Goal: Task Accomplishment & Management: Use online tool/utility

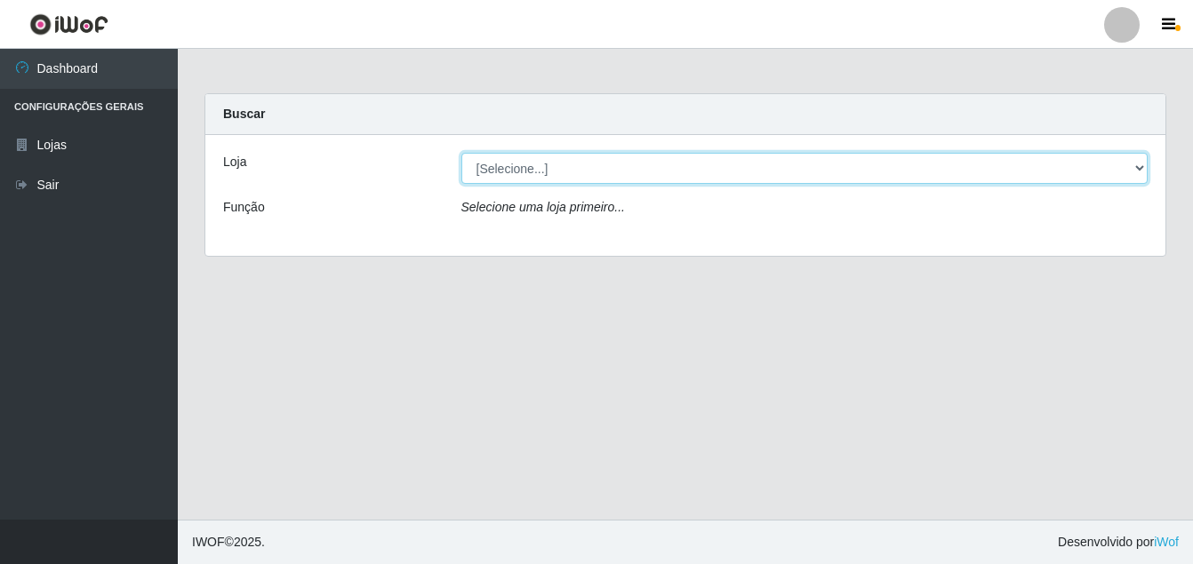
click at [1141, 166] on select "[Selecione...] Ajubá Mercado" at bounding box center [804, 168] width 687 height 31
select select "402"
click at [461, 153] on select "[Selecione...] Ajubá Mercado" at bounding box center [804, 168] width 687 height 31
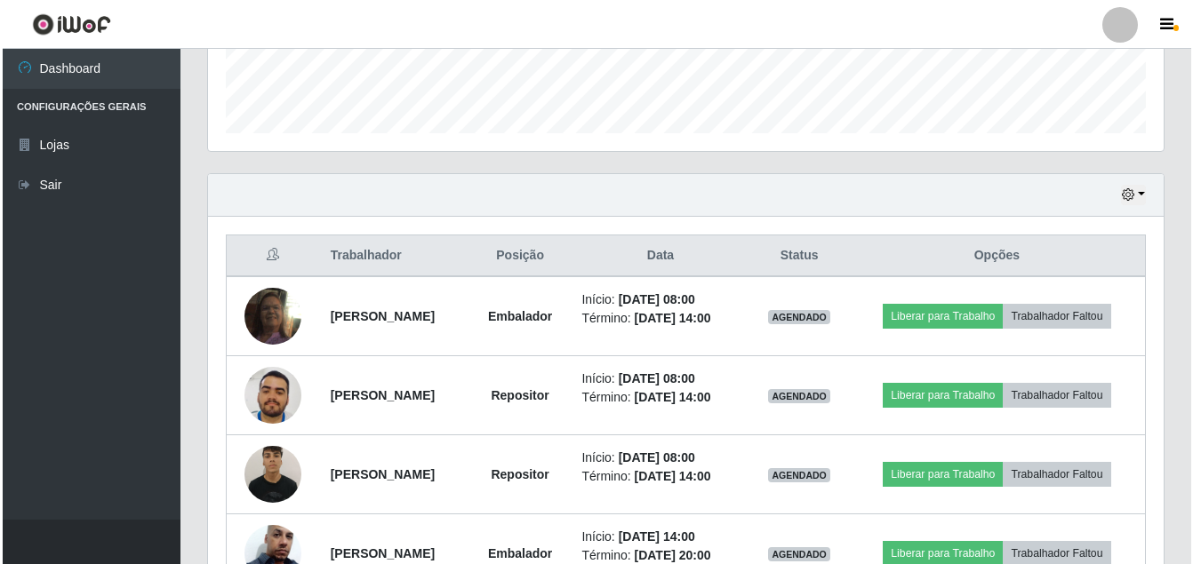
scroll to position [533, 0]
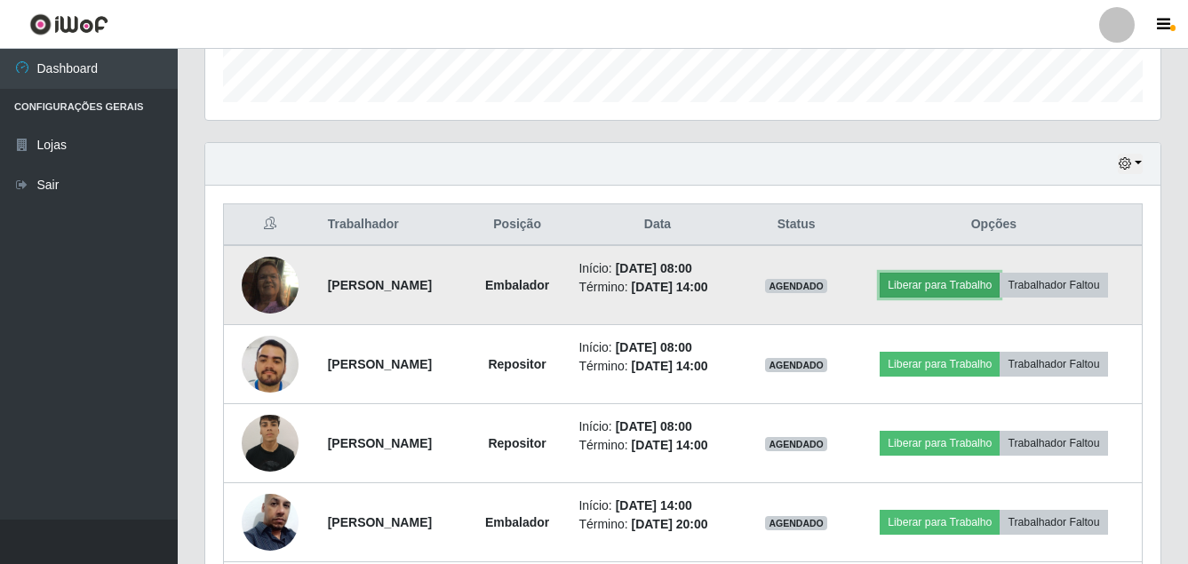
click at [941, 281] on button "Liberar para Trabalho" at bounding box center [940, 285] width 120 height 25
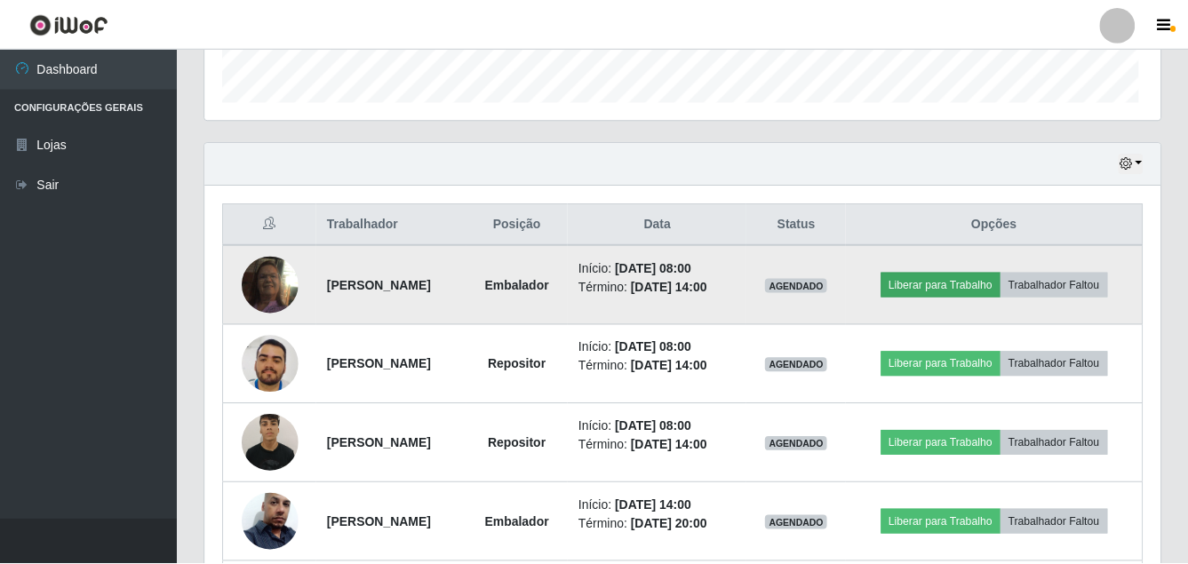
scroll to position [369, 947]
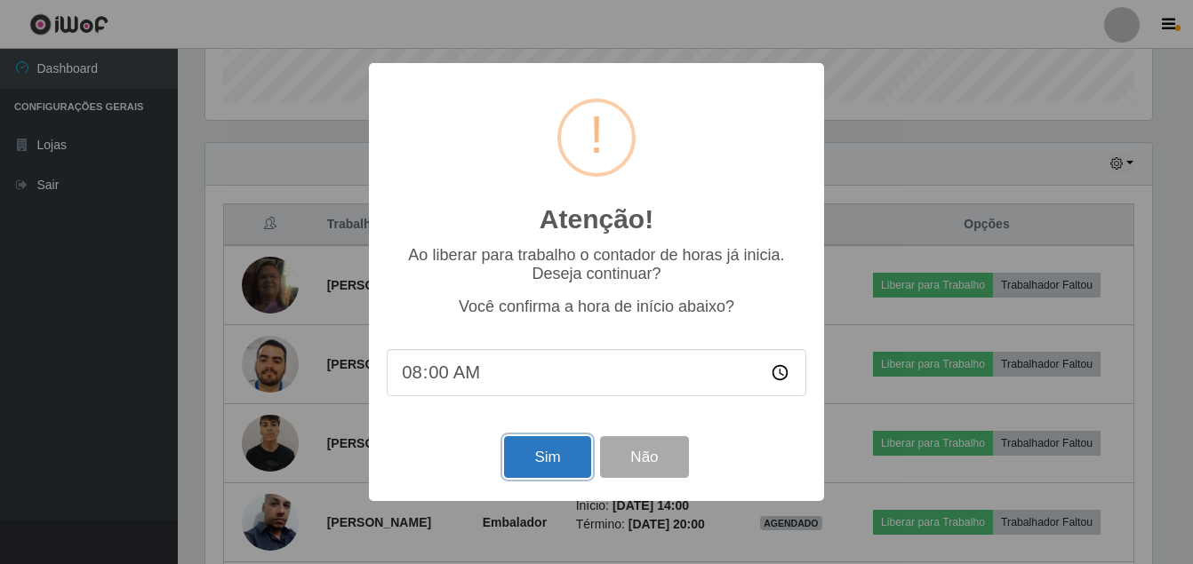
click at [564, 448] on button "Sim" at bounding box center [547, 457] width 86 height 42
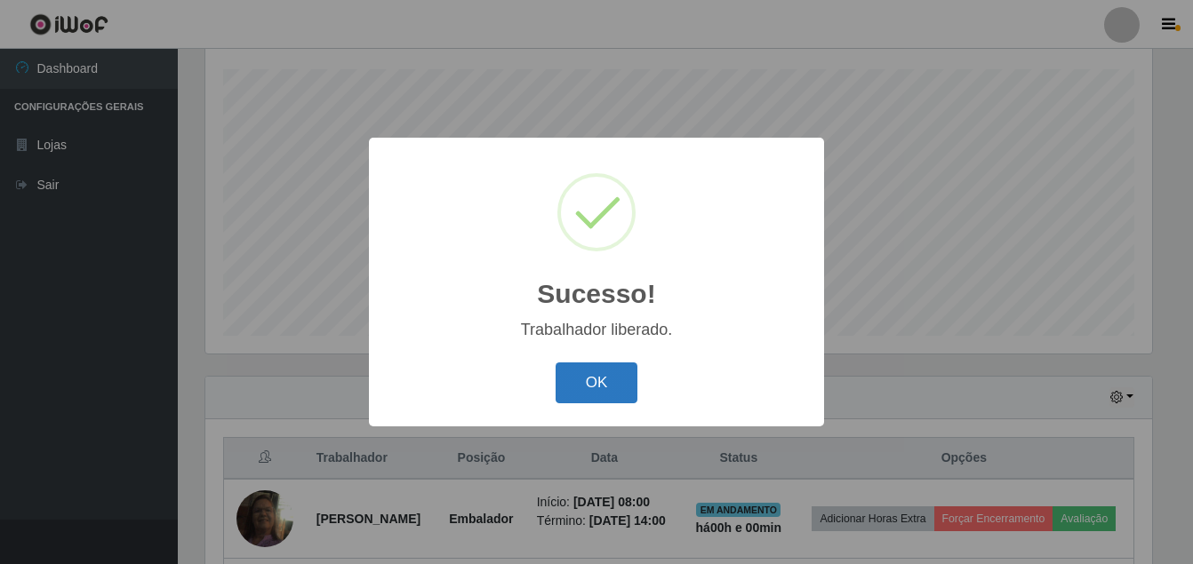
click at [590, 383] on button "OK" at bounding box center [597, 384] width 83 height 42
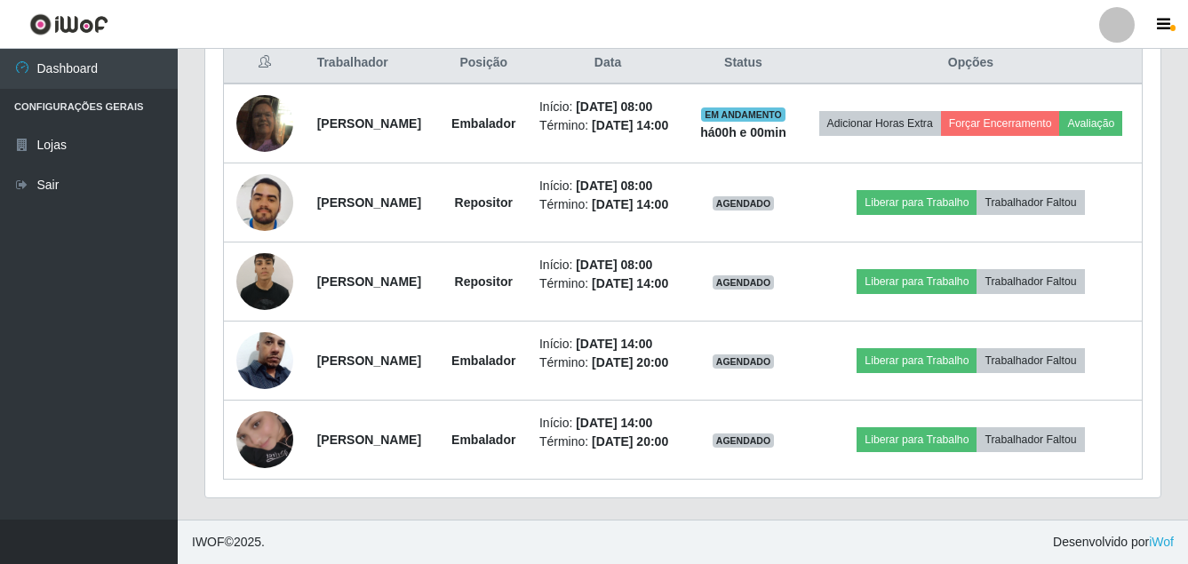
scroll to position [744, 0]
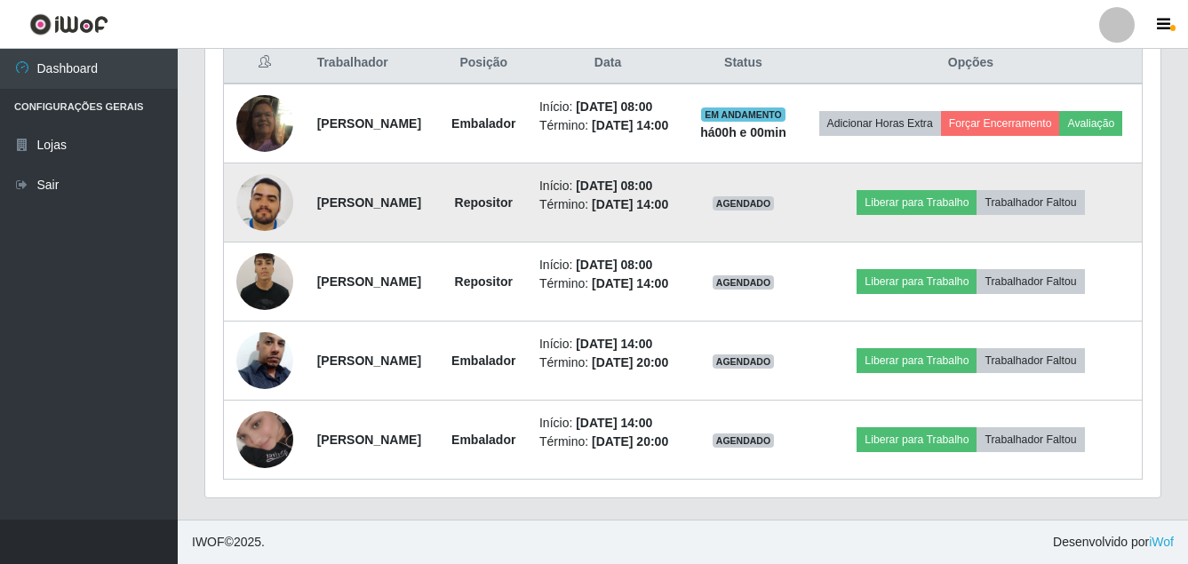
click at [265, 198] on img at bounding box center [264, 202] width 57 height 101
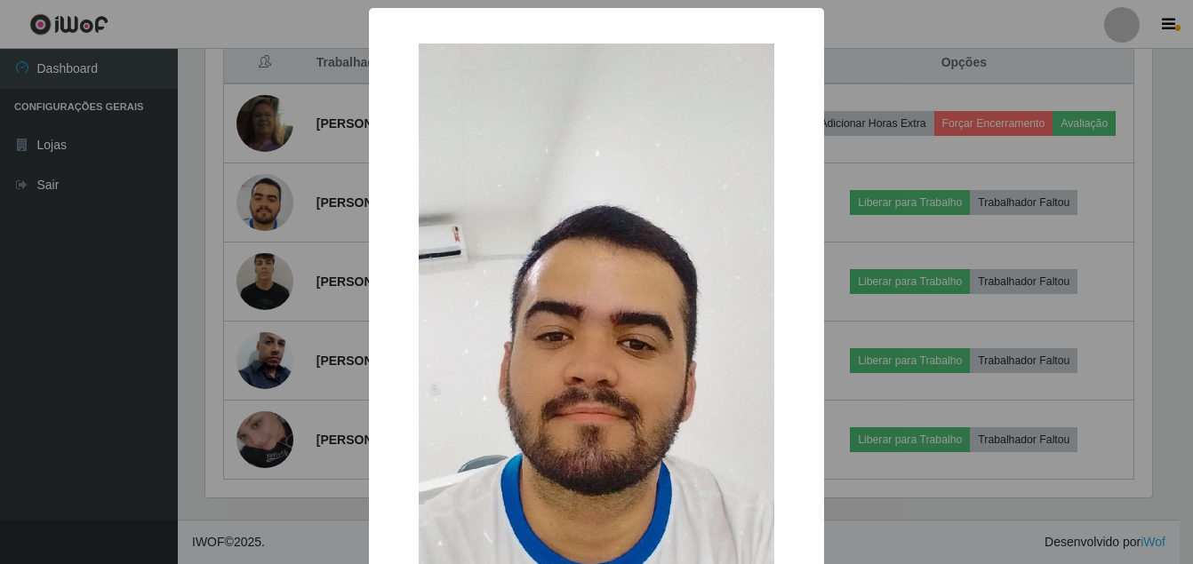
click at [161, 329] on div "× OK Cancel" at bounding box center [596, 282] width 1193 height 564
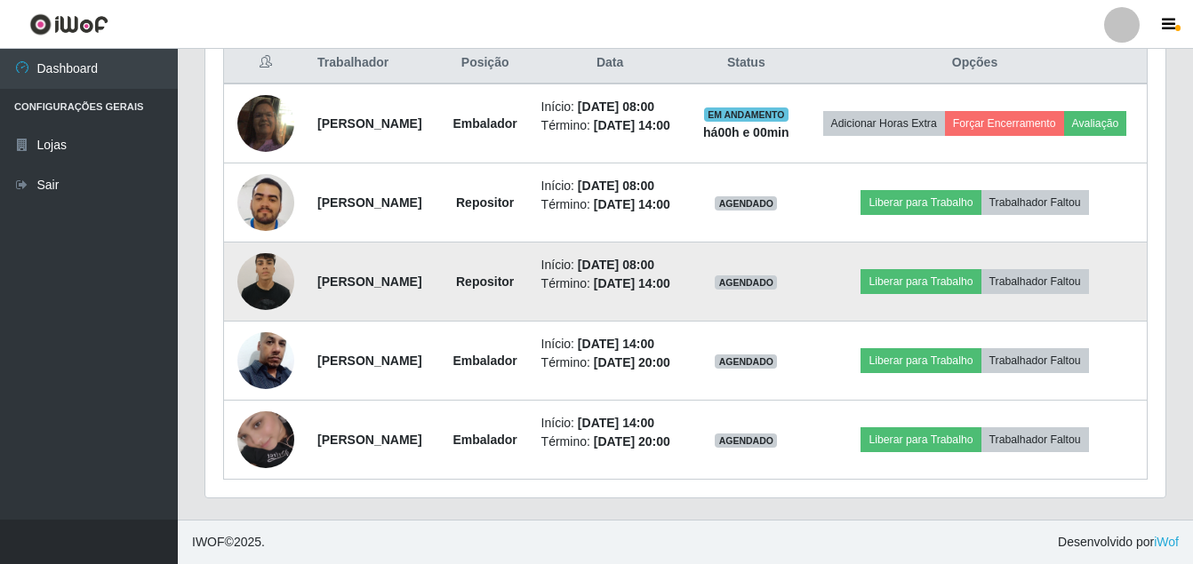
scroll to position [369, 956]
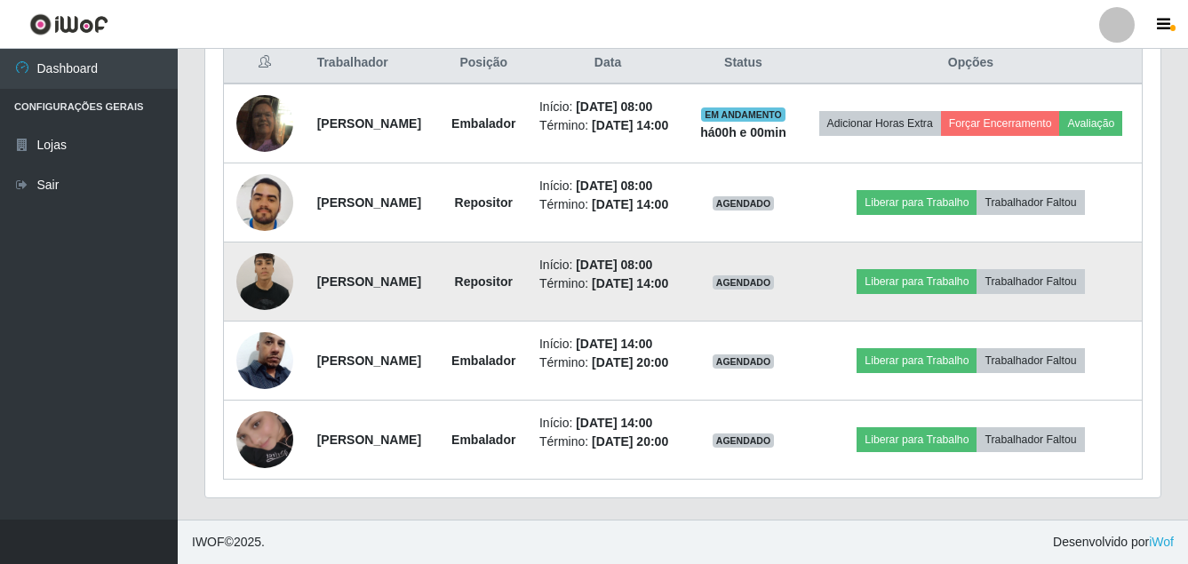
click at [257, 316] on img at bounding box center [264, 282] width 57 height 76
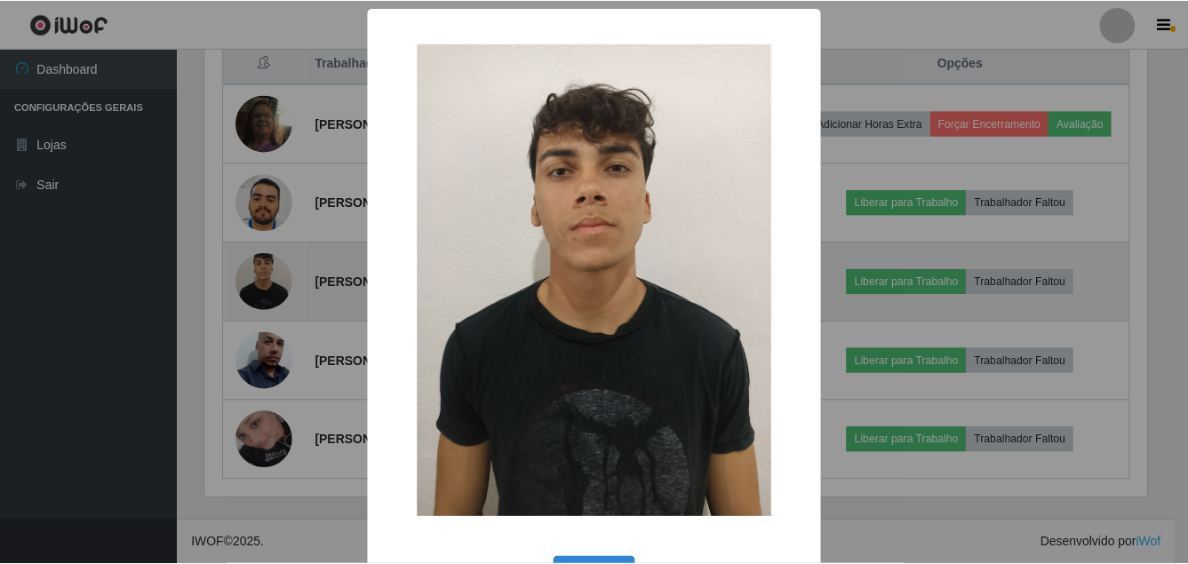
scroll to position [369, 947]
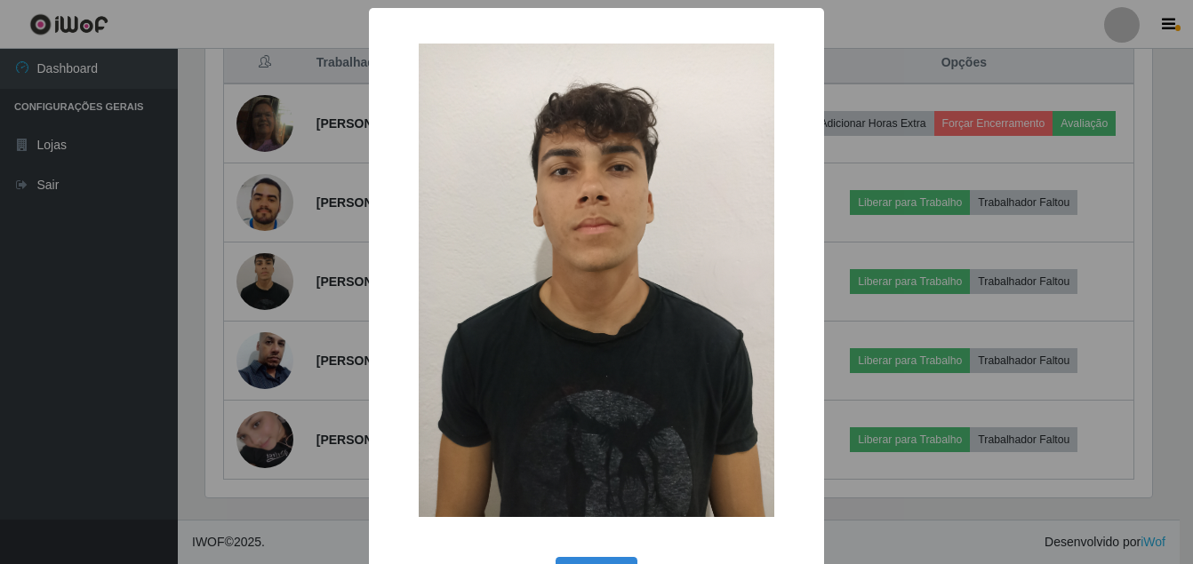
click at [121, 342] on div "× OK Cancel" at bounding box center [596, 282] width 1193 height 564
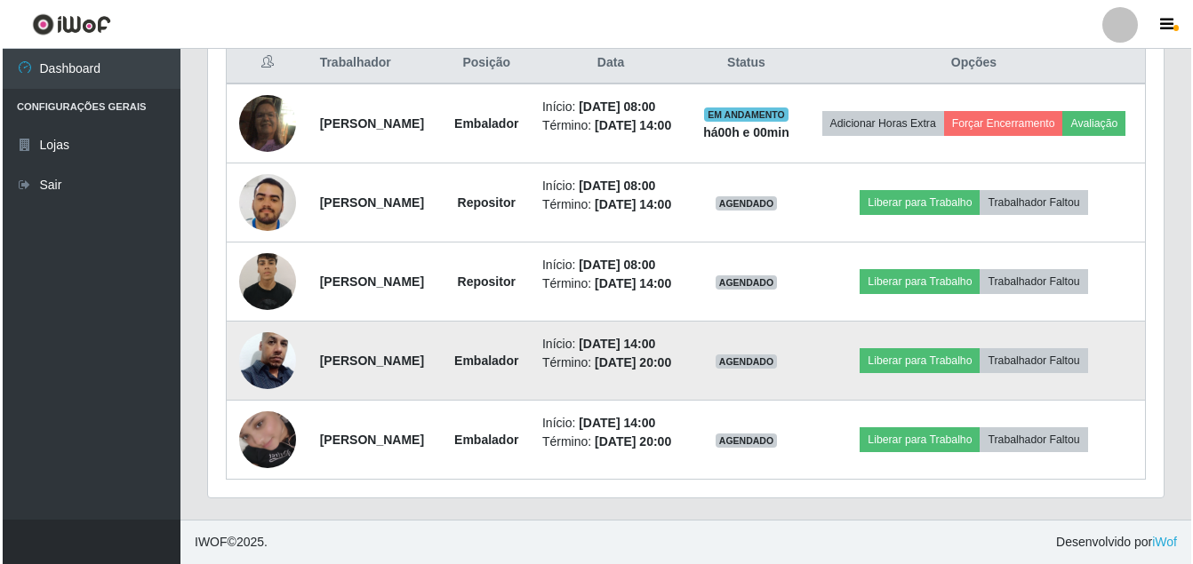
scroll to position [855, 0]
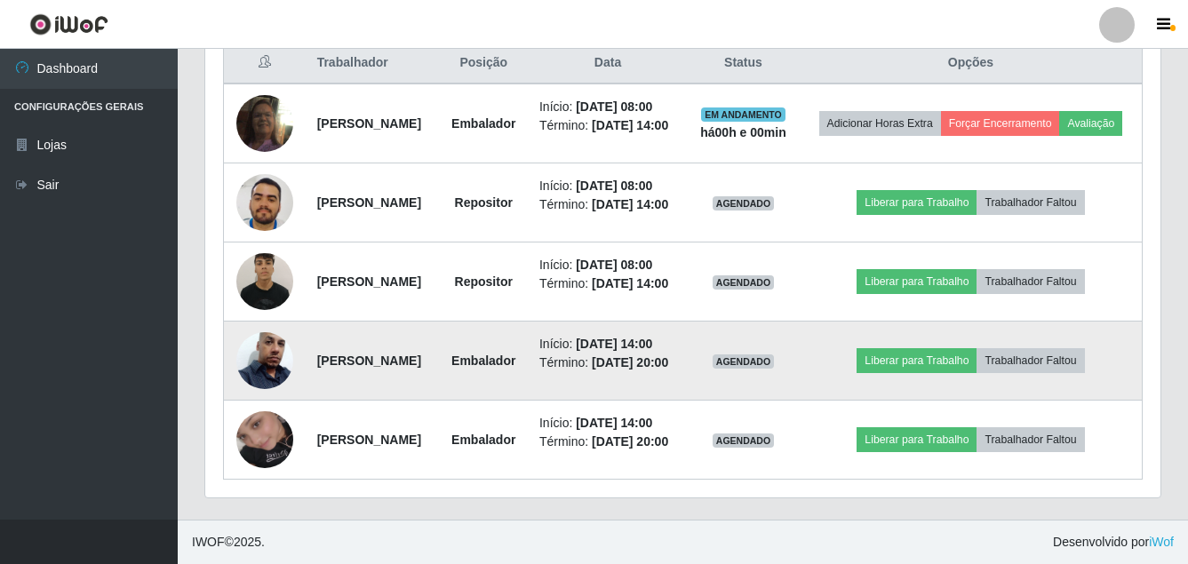
click at [264, 310] on img at bounding box center [264, 360] width 57 height 101
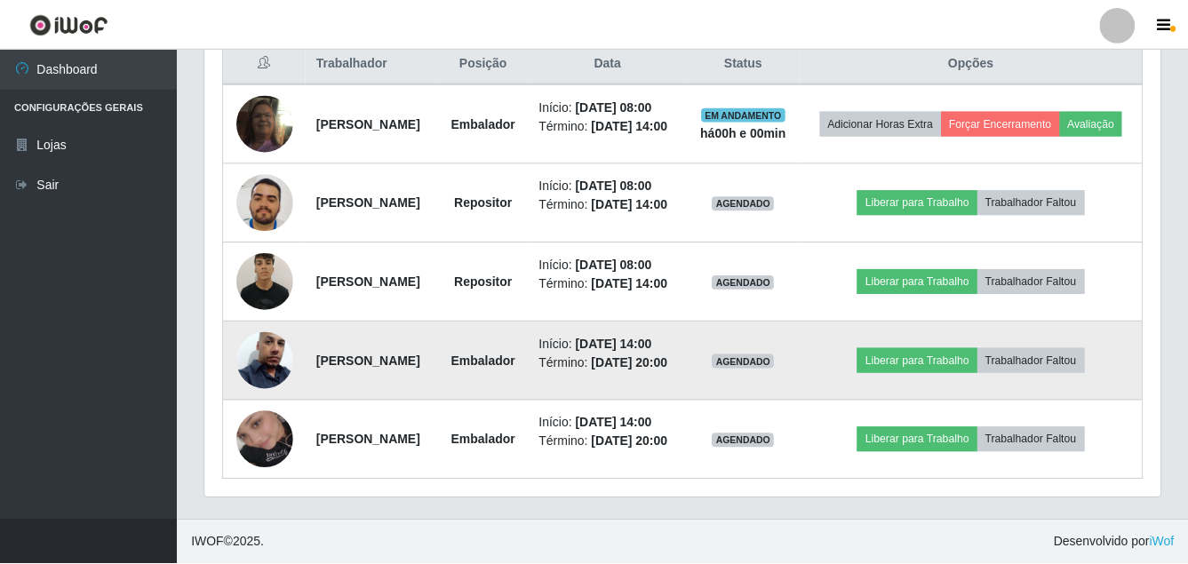
scroll to position [369, 947]
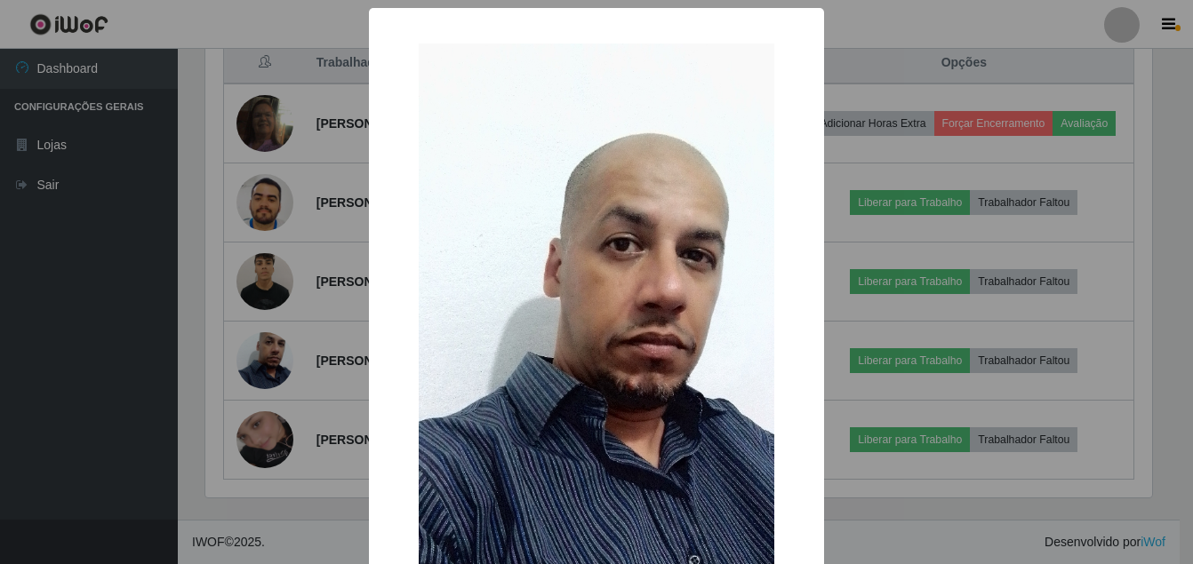
click at [149, 322] on div "× OK Cancel" at bounding box center [596, 282] width 1193 height 564
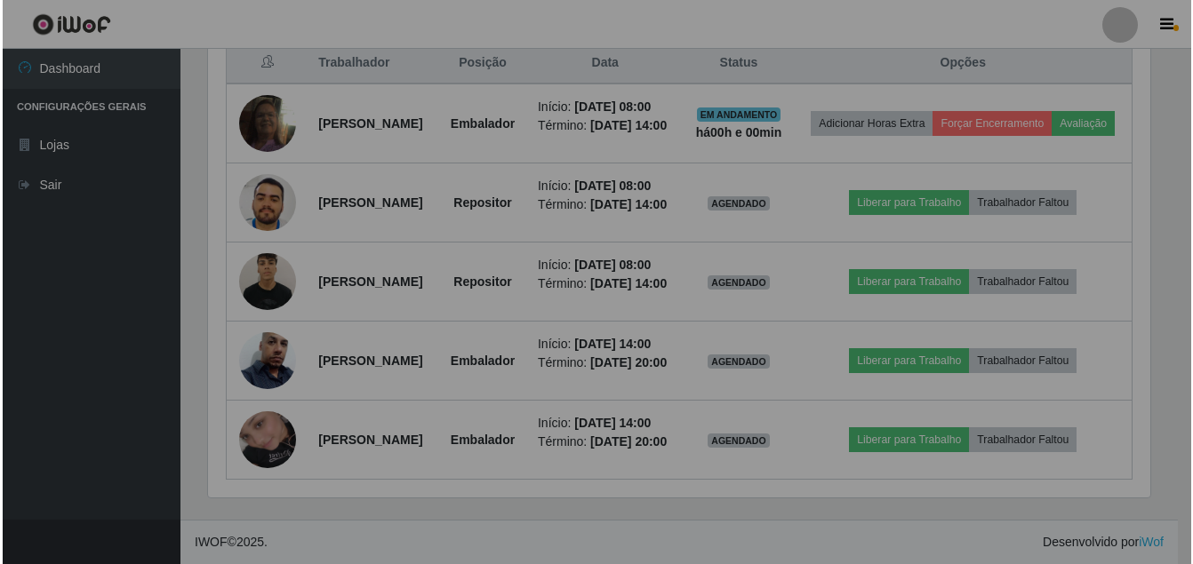
scroll to position [369, 956]
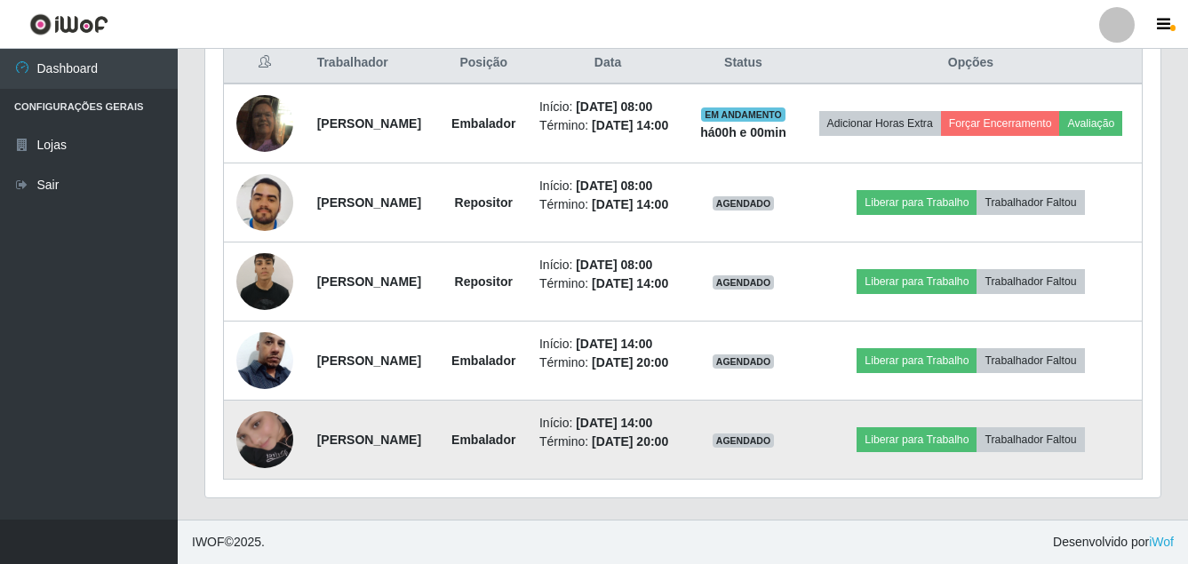
click at [265, 423] on img at bounding box center [264, 439] width 57 height 101
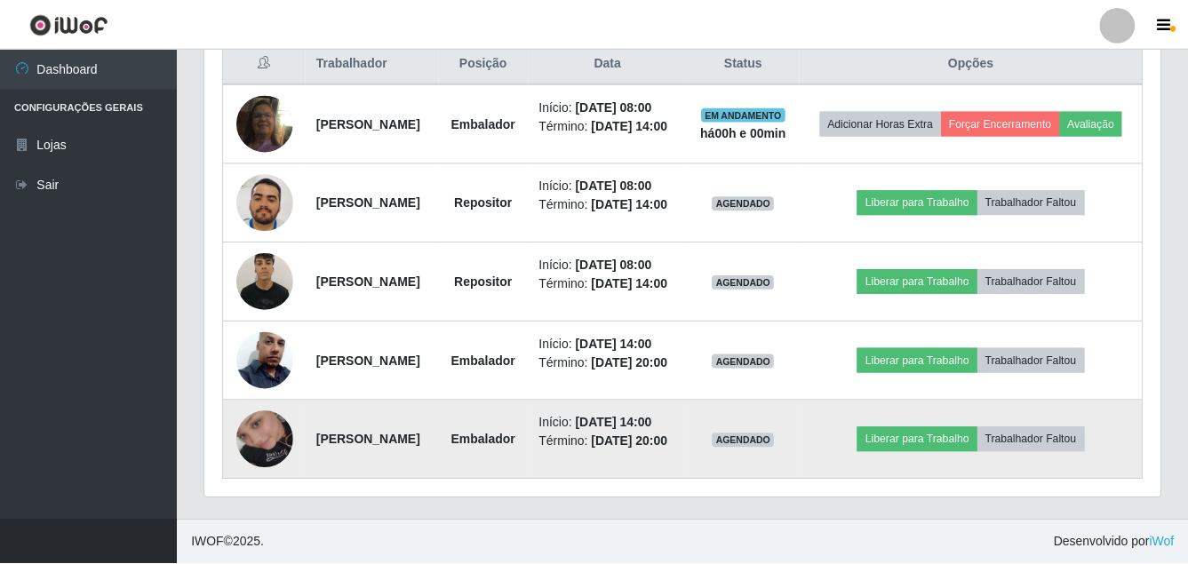
scroll to position [369, 947]
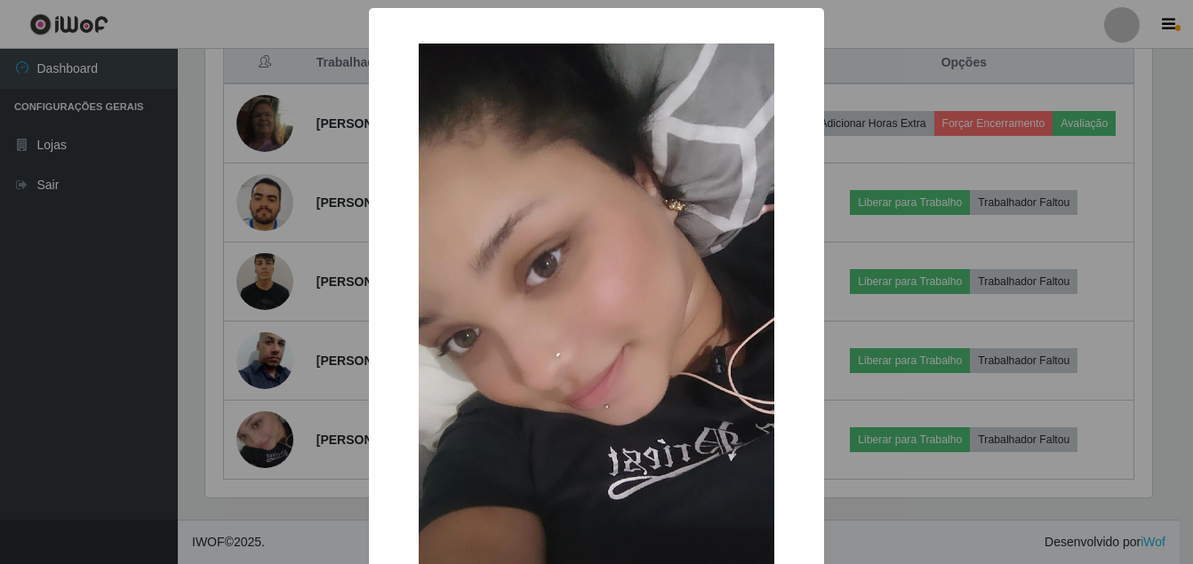
click at [169, 426] on div "× OK Cancel" at bounding box center [596, 282] width 1193 height 564
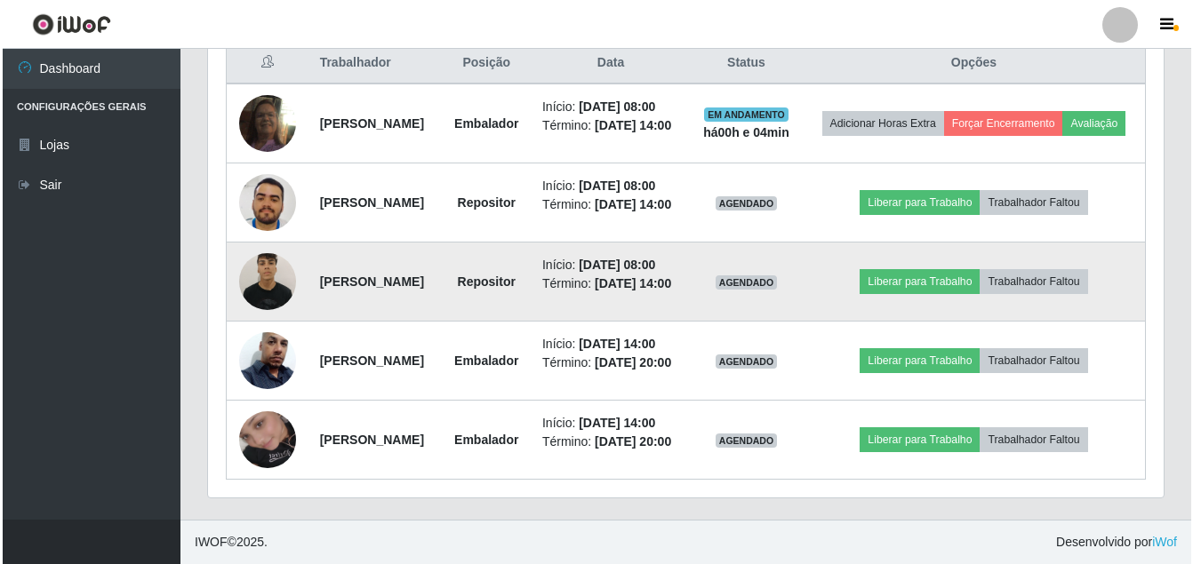
scroll to position [677, 0]
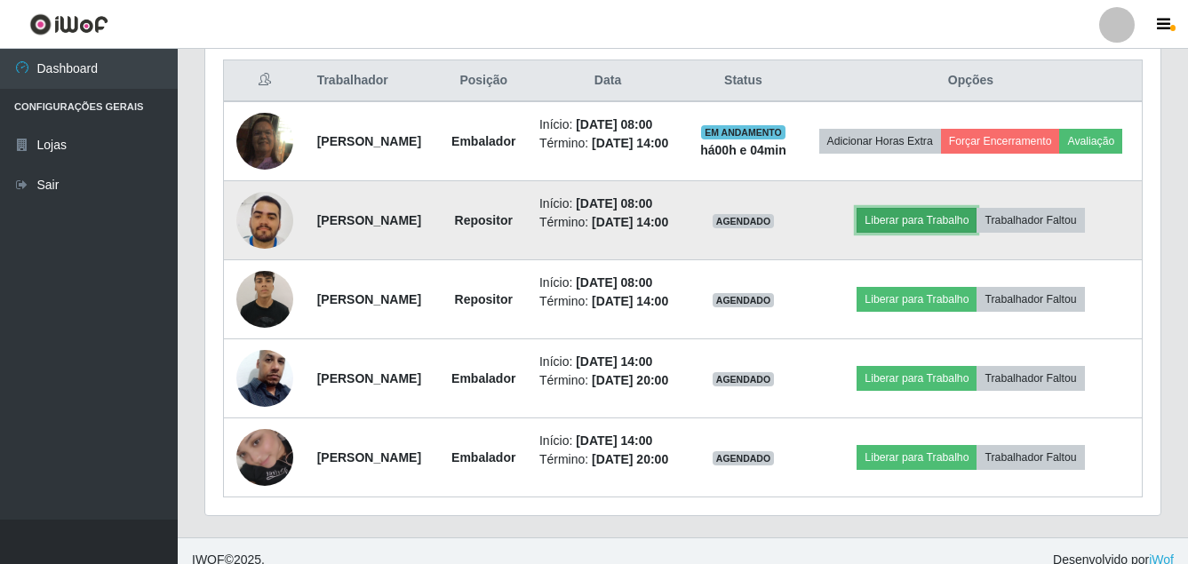
click at [945, 233] on button "Liberar para Trabalho" at bounding box center [917, 220] width 120 height 25
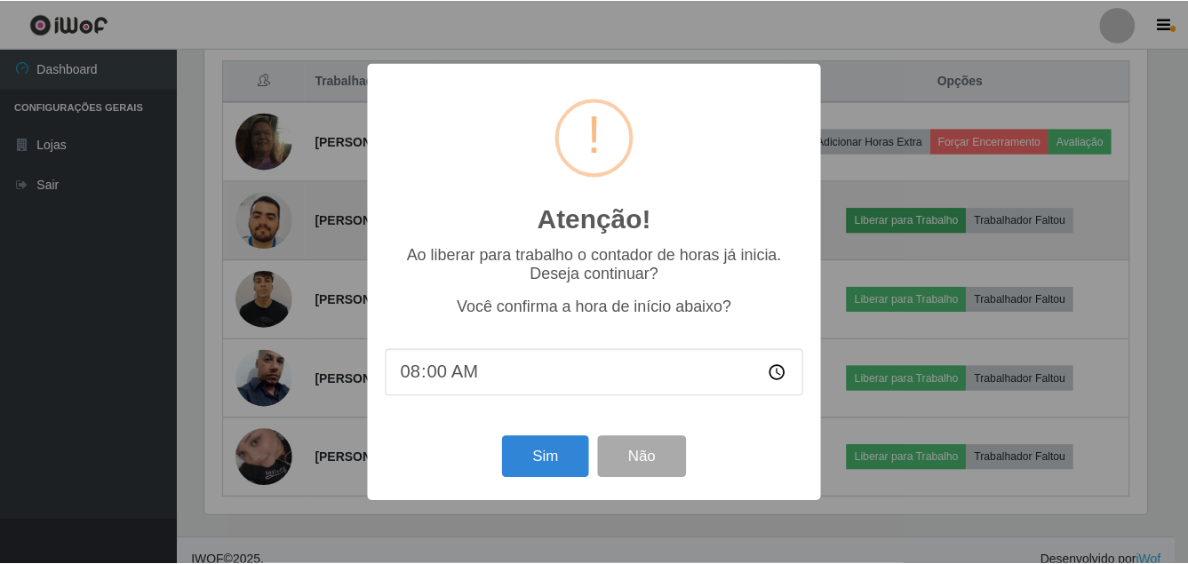
scroll to position [369, 947]
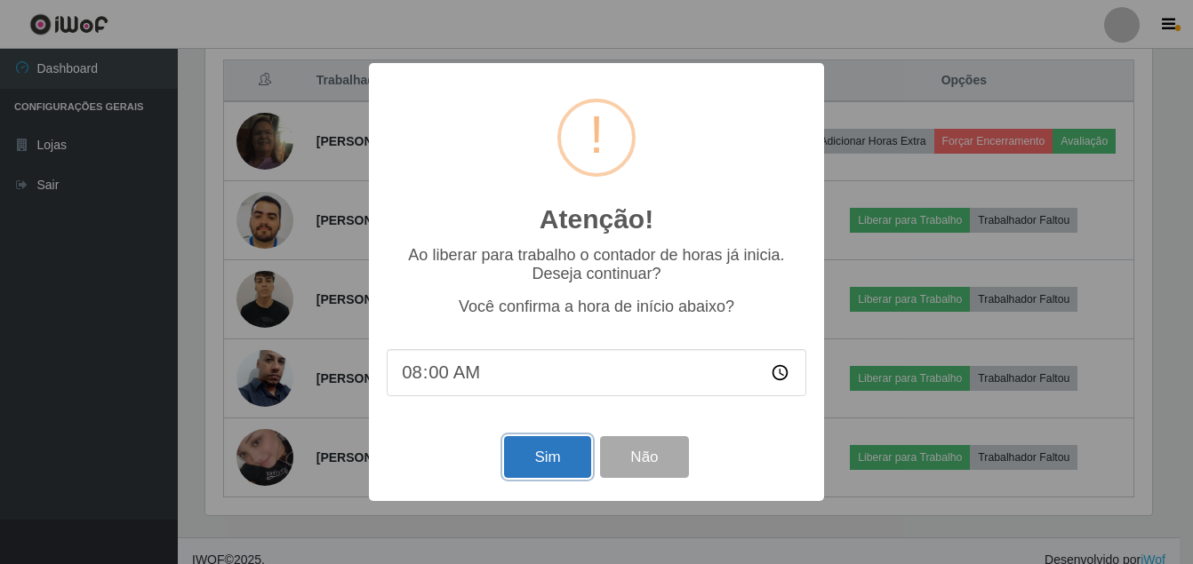
click at [556, 453] on button "Sim" at bounding box center [547, 457] width 86 height 42
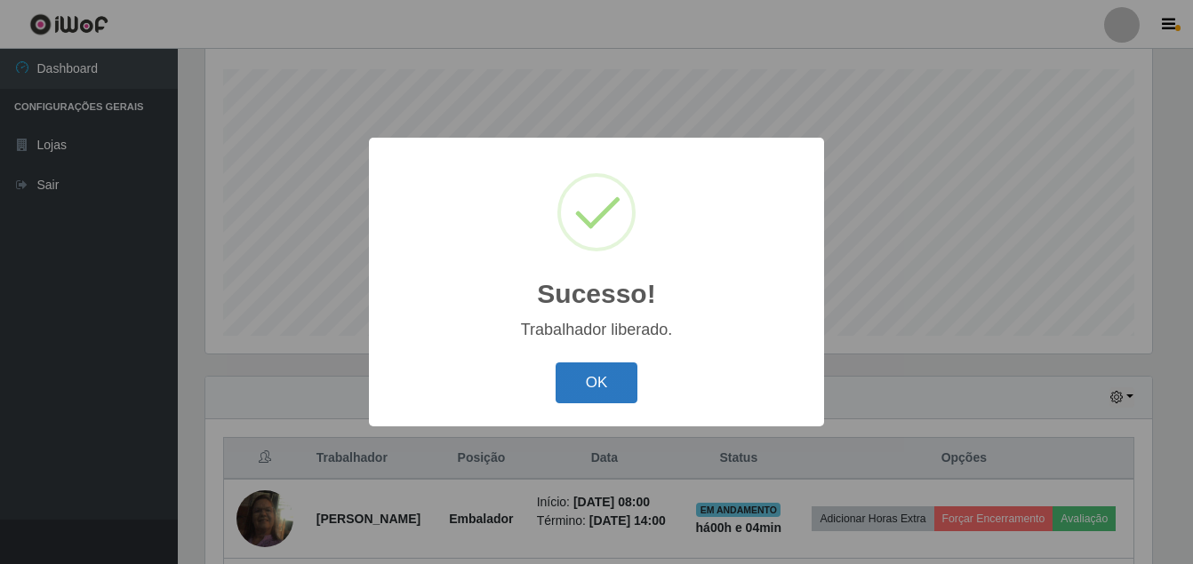
click at [594, 388] on button "OK" at bounding box center [597, 384] width 83 height 42
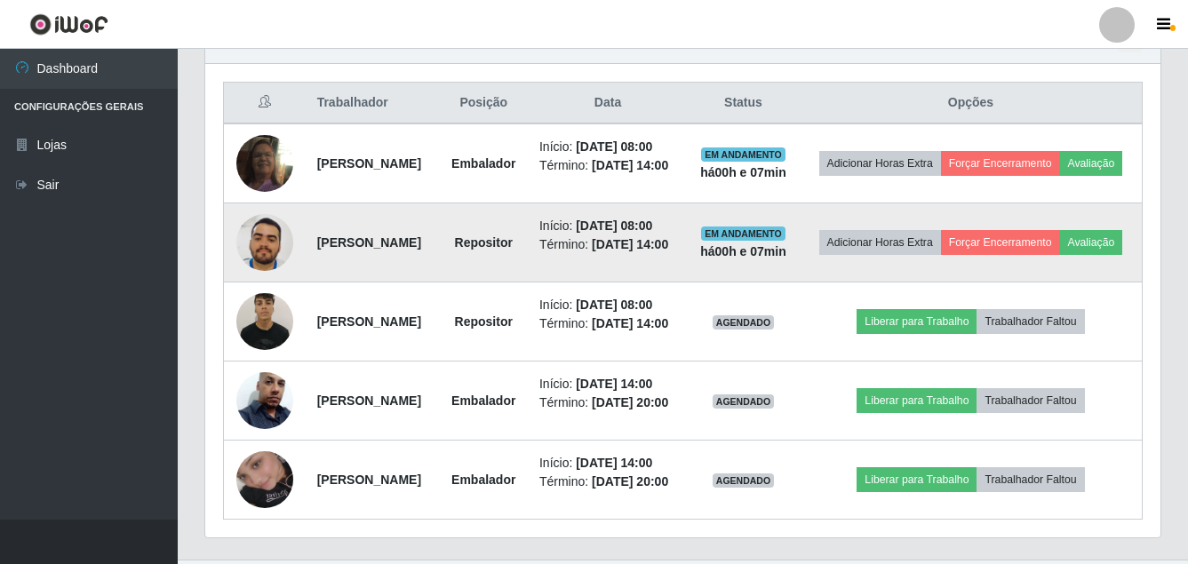
scroll to position [744, 0]
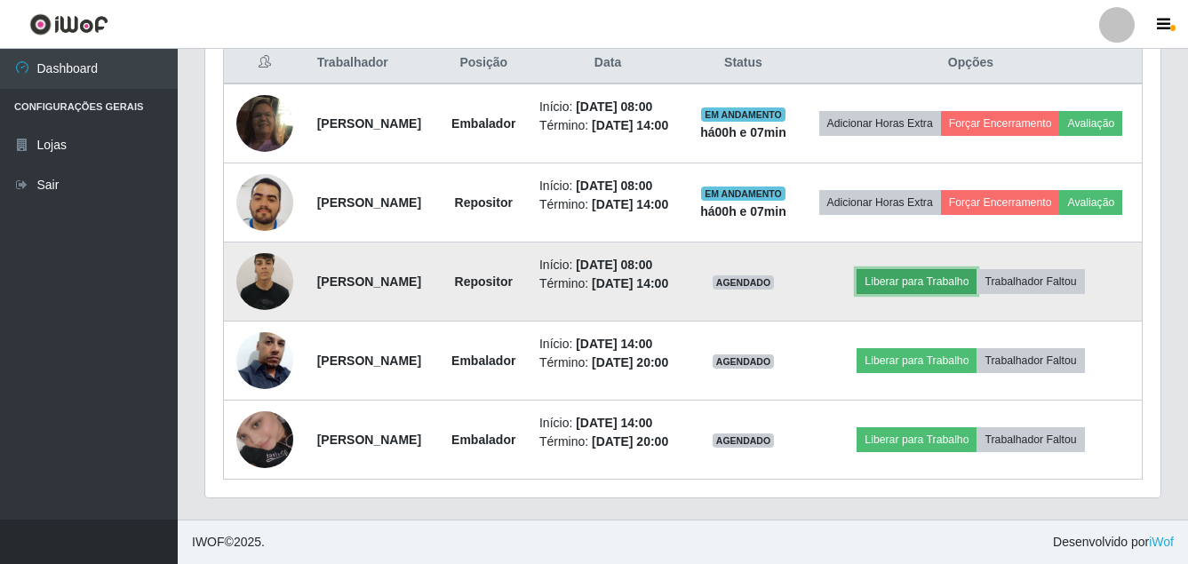
click at [920, 294] on button "Liberar para Trabalho" at bounding box center [917, 281] width 120 height 25
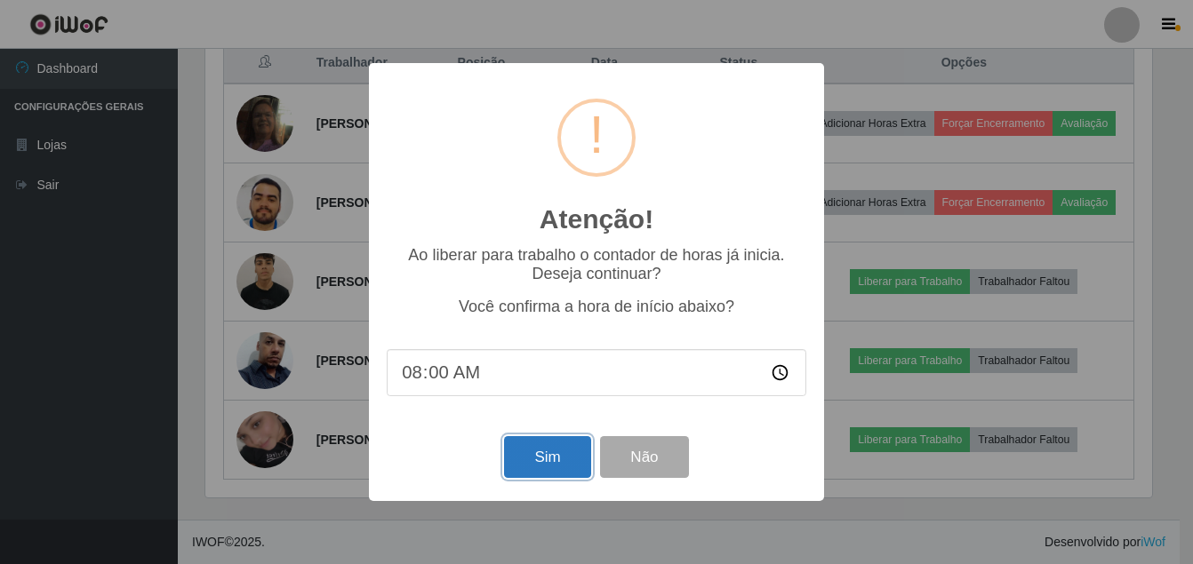
click at [542, 452] on button "Sim" at bounding box center [547, 457] width 86 height 42
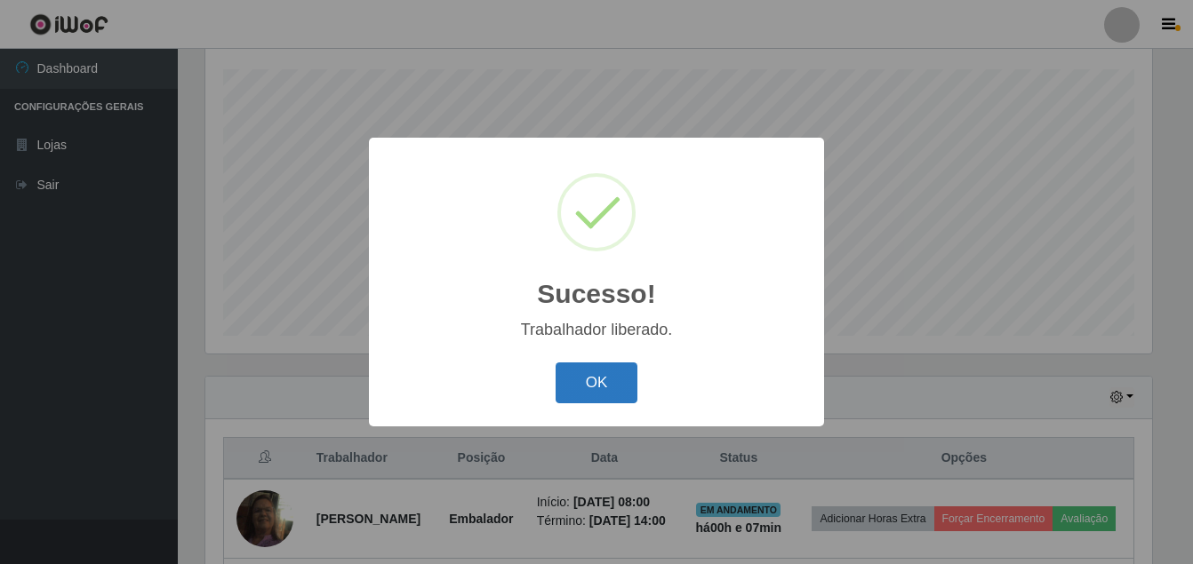
click at [566, 377] on button "OK" at bounding box center [597, 384] width 83 height 42
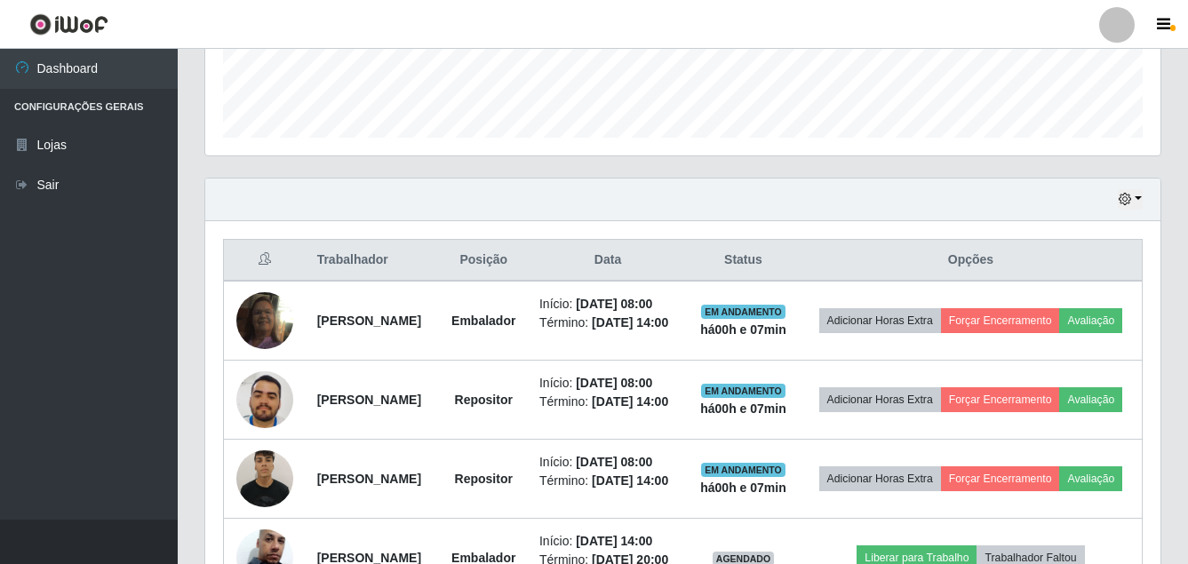
scroll to position [744, 0]
